Goal: Task Accomplishment & Management: Use online tool/utility

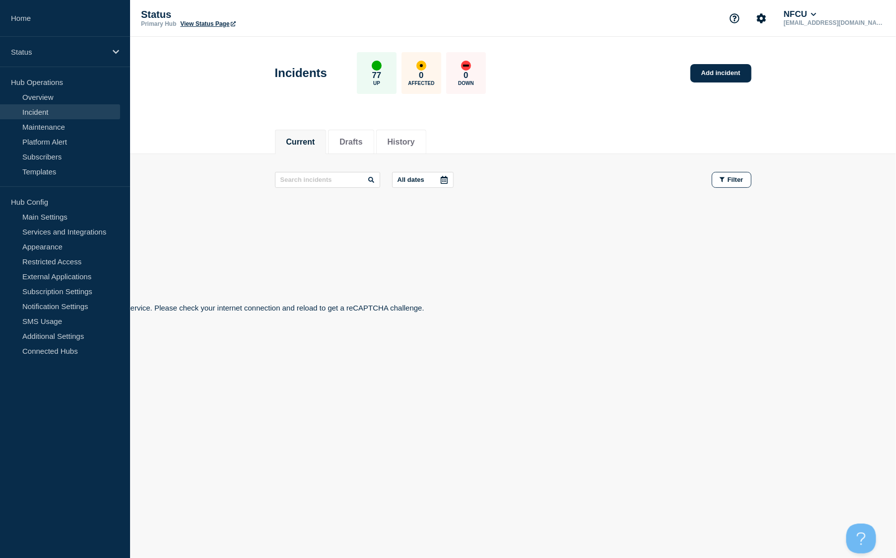
click at [41, 111] on link "Incident" at bounding box center [60, 111] width 120 height 15
click at [44, 108] on link "Incident" at bounding box center [60, 111] width 120 height 15
click at [43, 130] on link "Maintenance" at bounding box center [60, 126] width 120 height 15
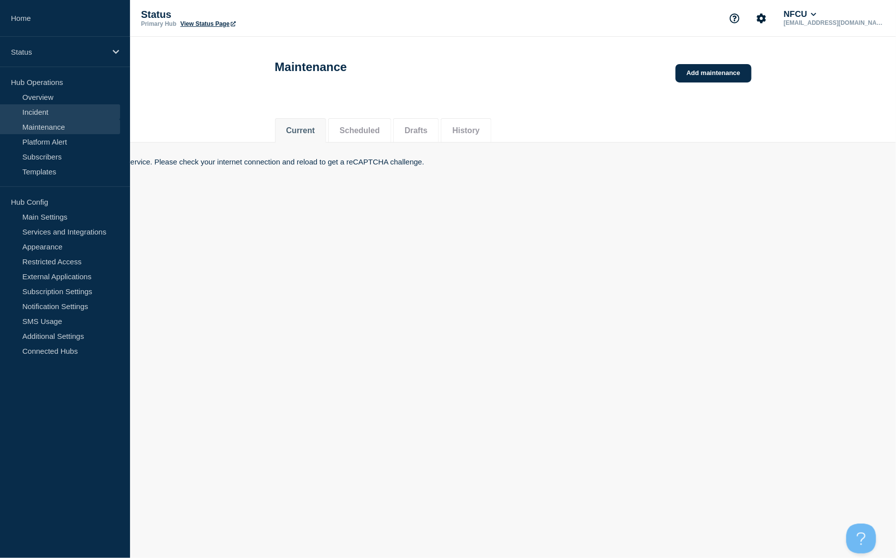
click at [40, 112] on link "Incident" at bounding box center [60, 111] width 120 height 15
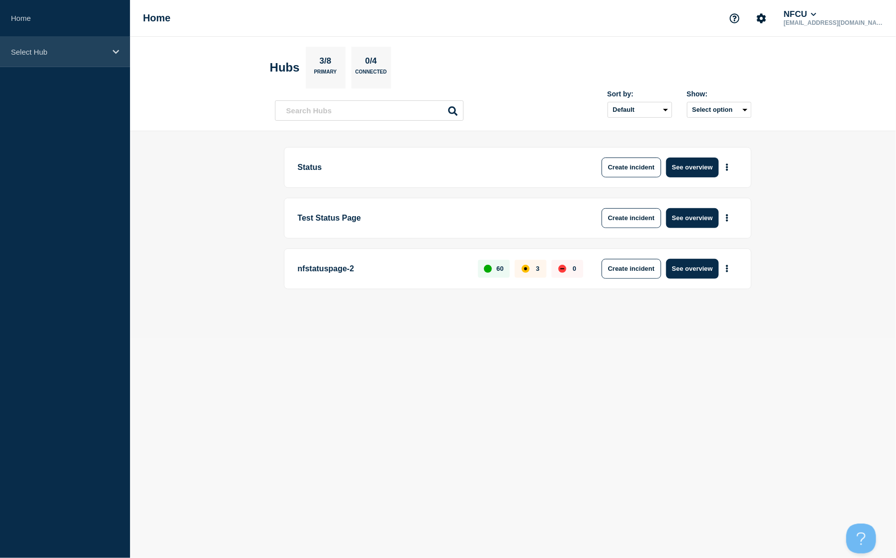
click at [48, 55] on p "Select Hub" at bounding box center [58, 52] width 95 height 8
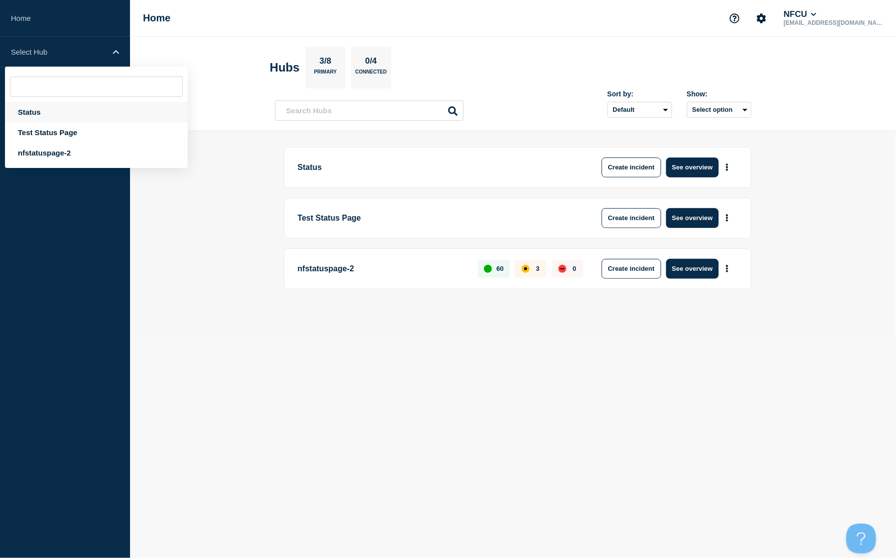
click at [40, 111] on div "Status" at bounding box center [96, 112] width 183 height 20
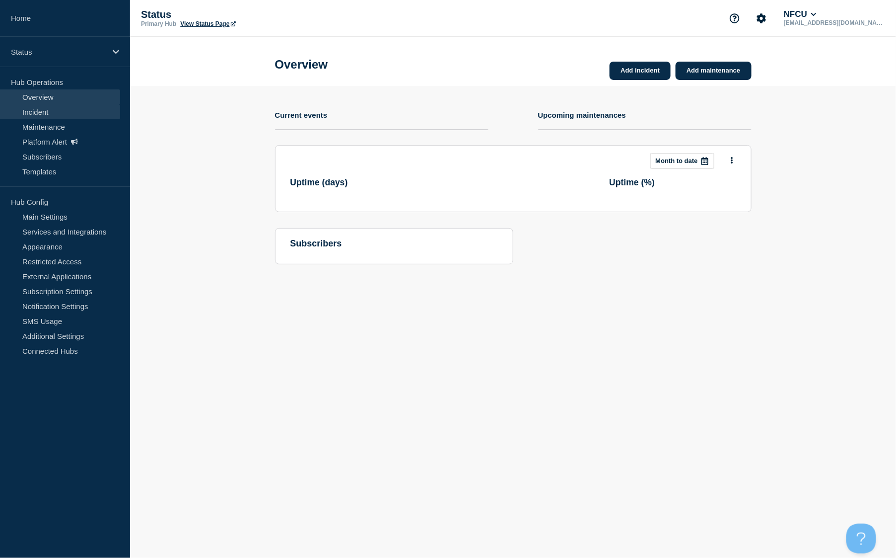
click at [42, 111] on link "Incident" at bounding box center [60, 111] width 120 height 15
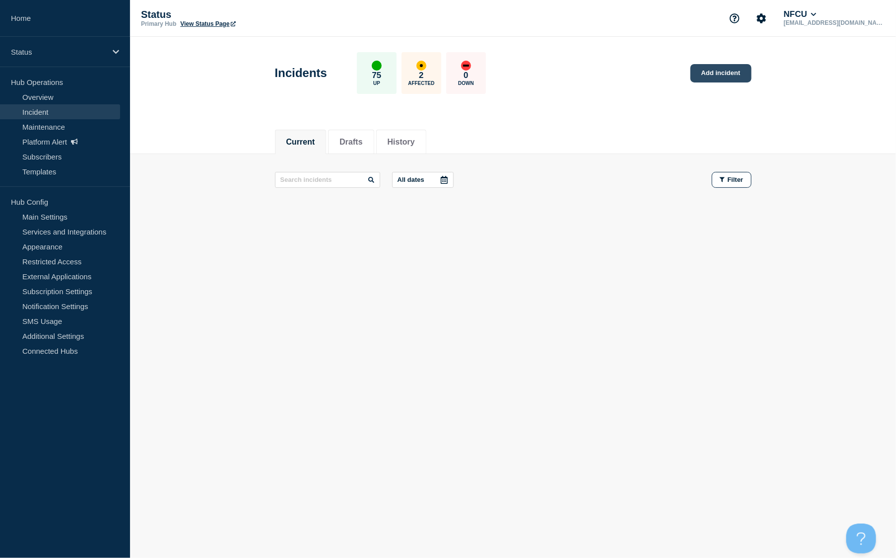
click at [714, 72] on link "Add incident" at bounding box center [721, 73] width 61 height 18
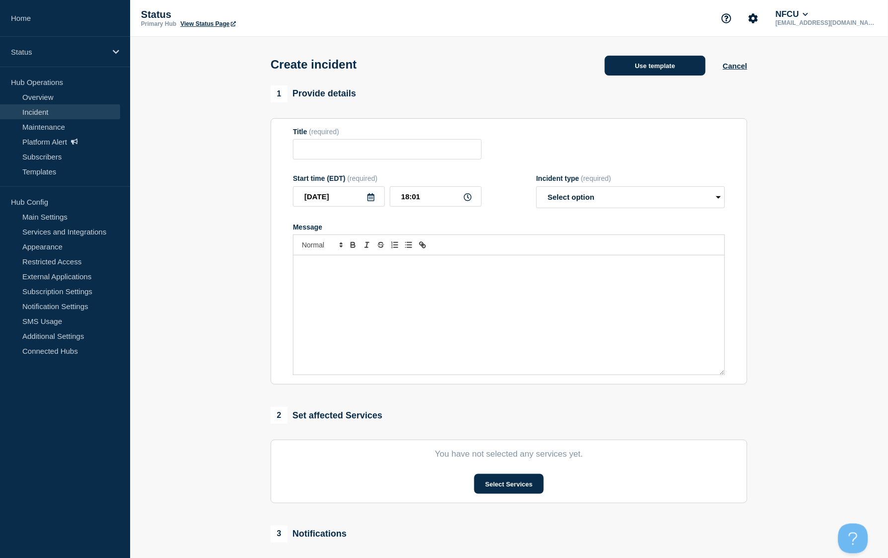
click at [652, 68] on button "Use template" at bounding box center [655, 66] width 101 height 20
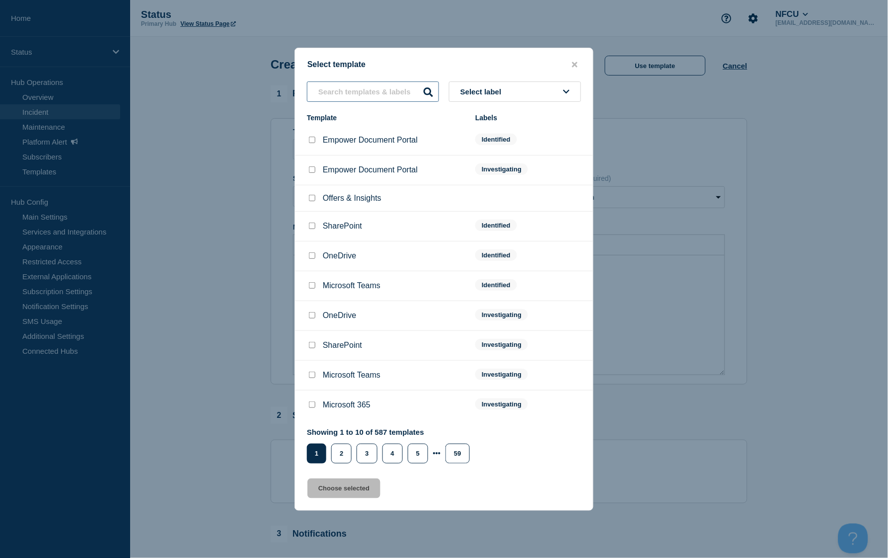
click at [350, 88] on input "text" at bounding box center [373, 91] width 132 height 20
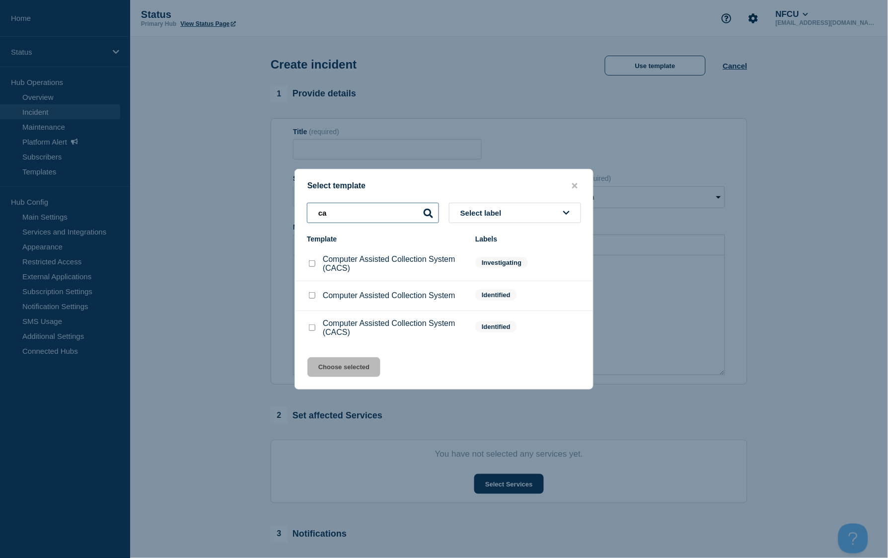
type input "c"
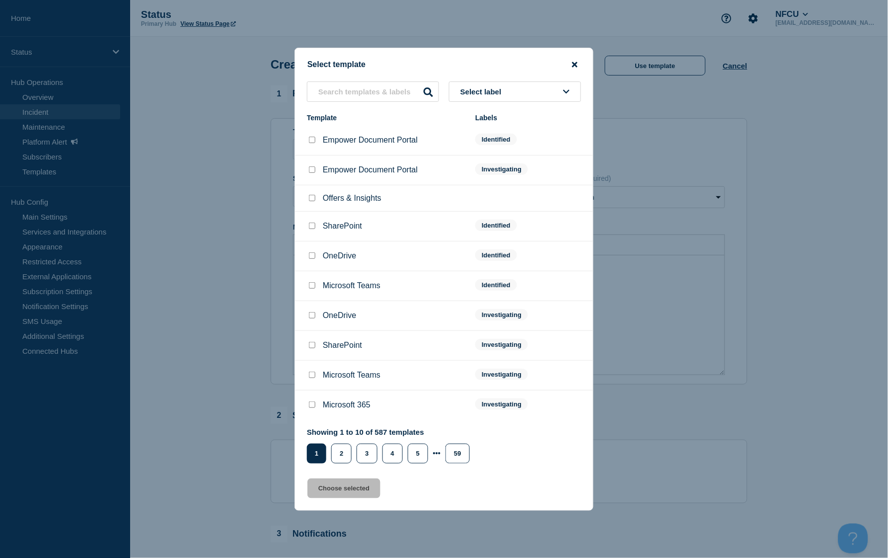
click at [574, 65] on icon "close button" at bounding box center [574, 64] width 5 height 5
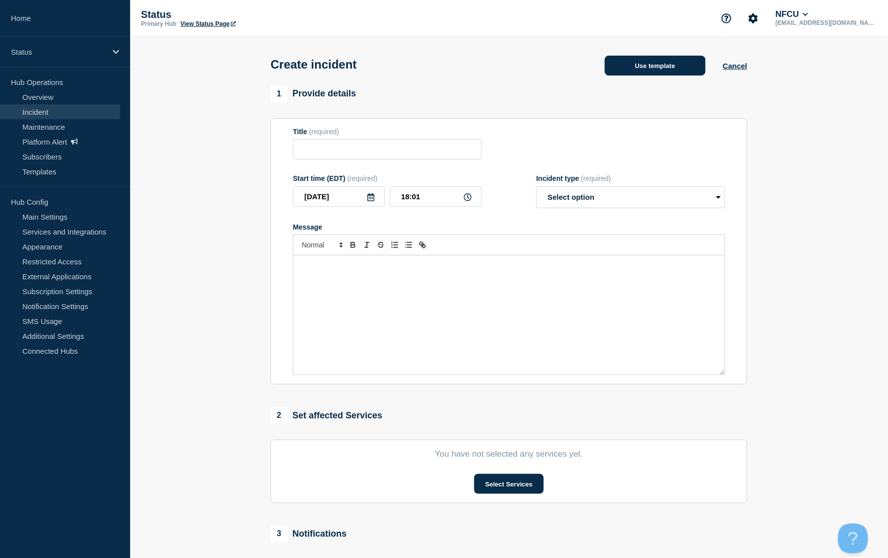
click at [676, 69] on button "Use template" at bounding box center [655, 66] width 101 height 20
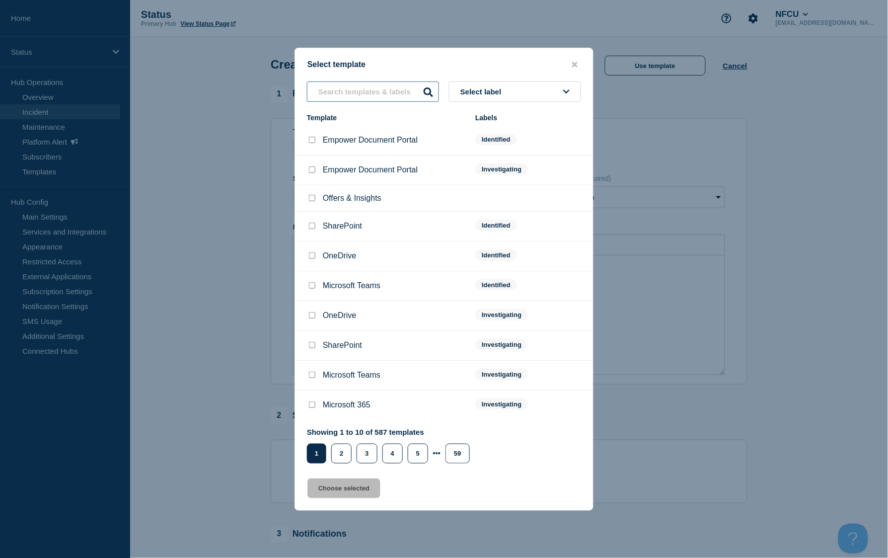
click at [378, 91] on input "text" at bounding box center [373, 91] width 132 height 20
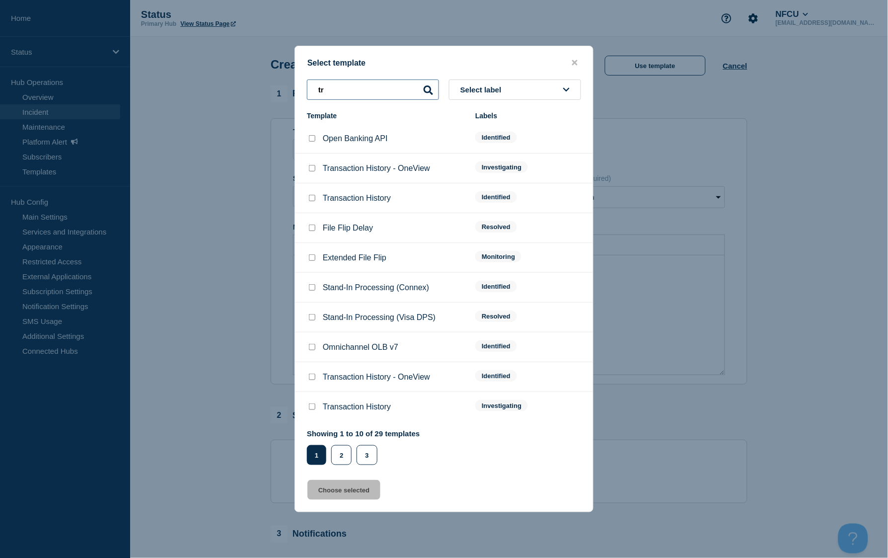
type input "t"
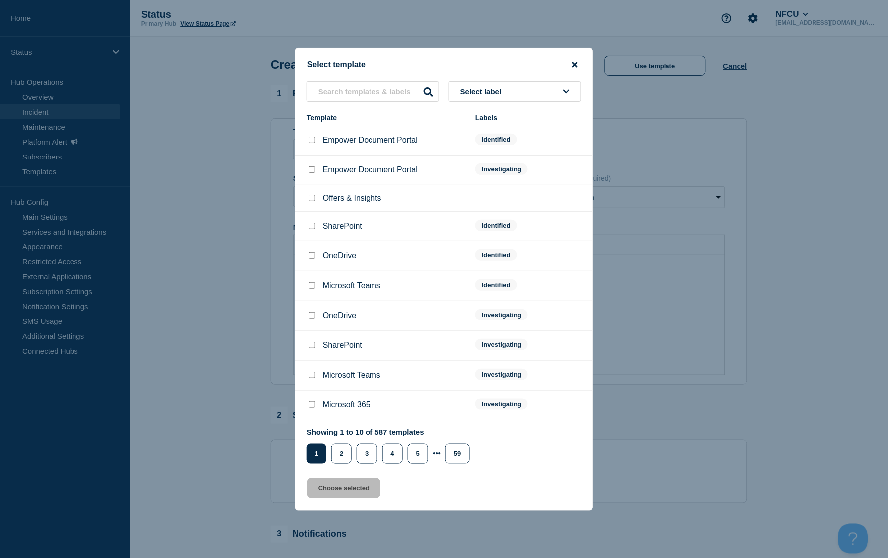
click at [577, 63] on icon "close button" at bounding box center [574, 64] width 5 height 5
